Goal: Navigation & Orientation: Go to known website

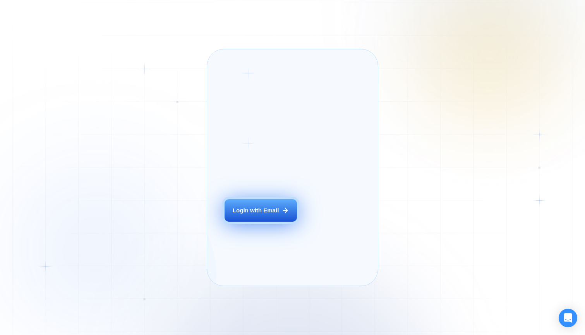
click at [268, 215] on div "Login with Email" at bounding box center [256, 211] width 46 height 8
